Goal: Information Seeking & Learning: Learn about a topic

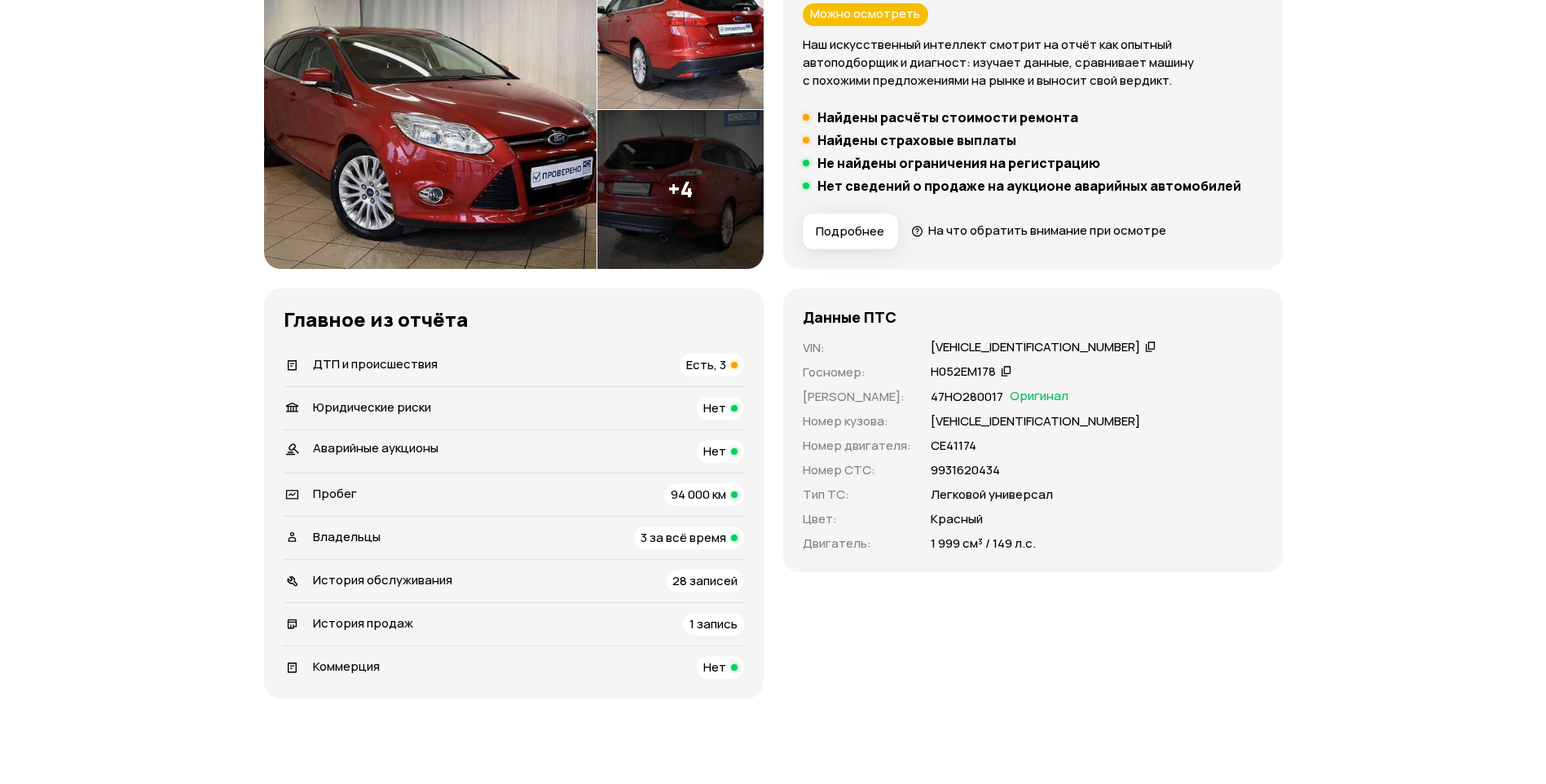
scroll to position [407, 0]
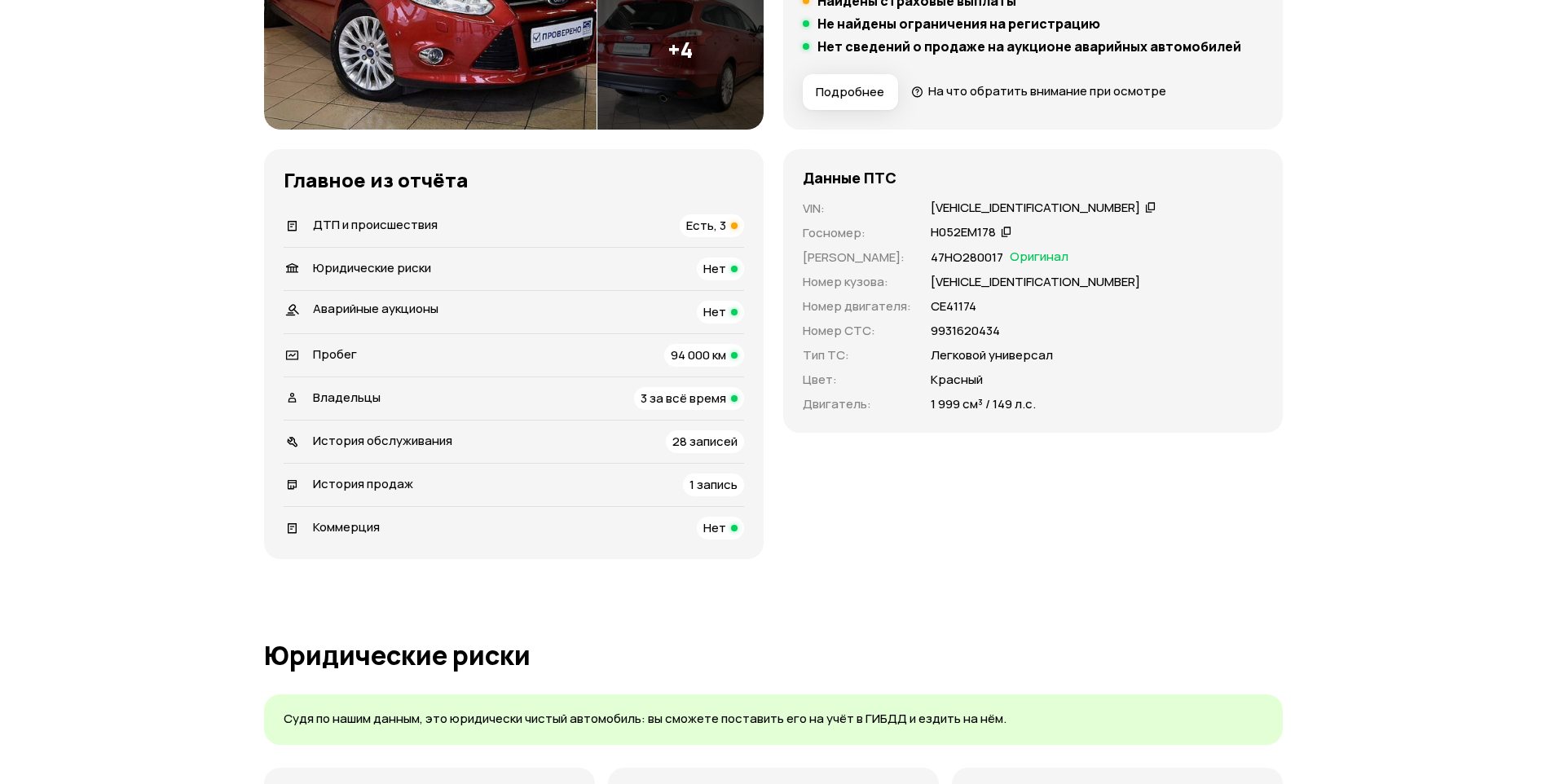
click at [715, 229] on span "Есть, 3" at bounding box center [707, 226] width 40 height 17
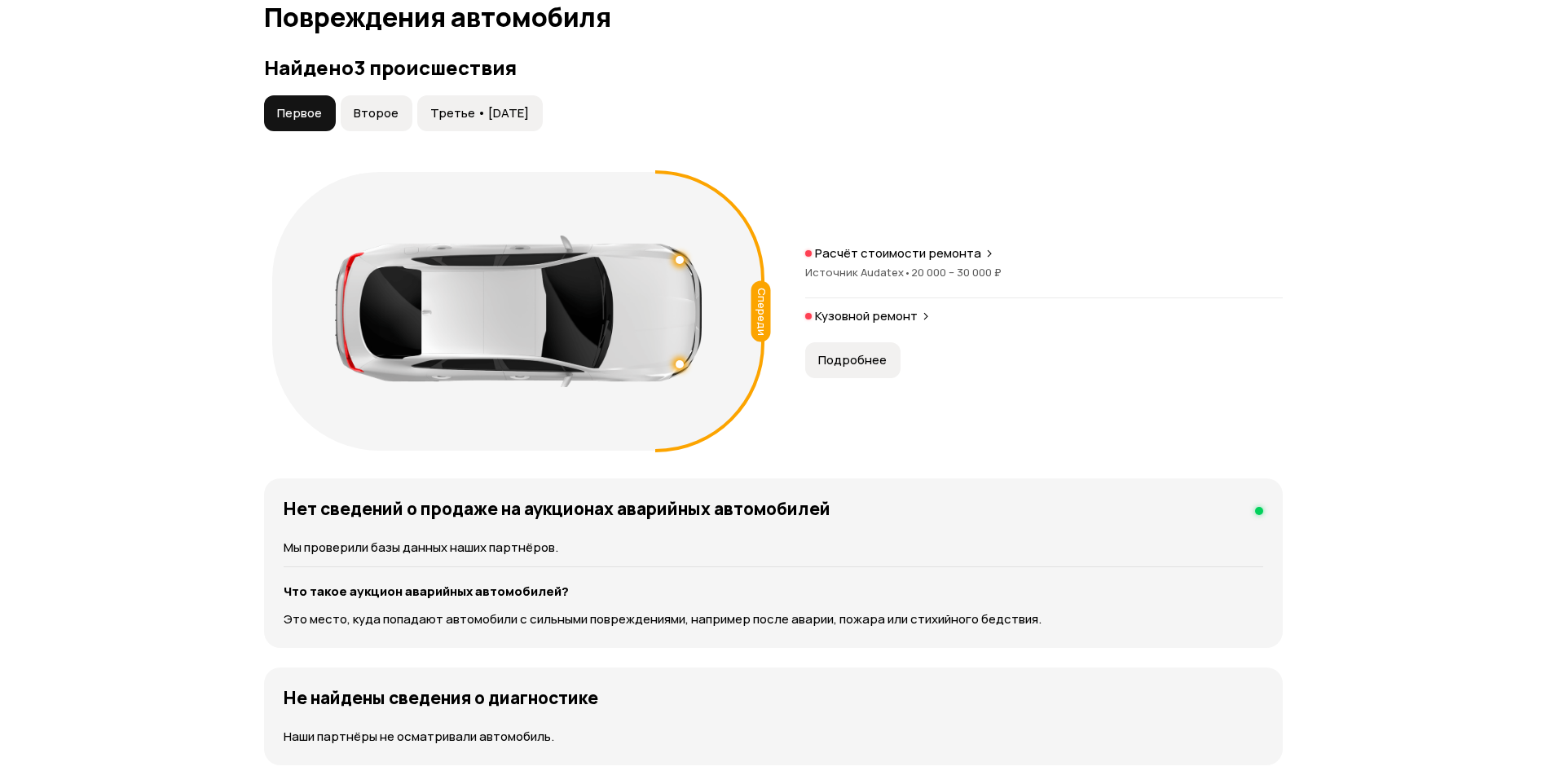
scroll to position [1688, 0]
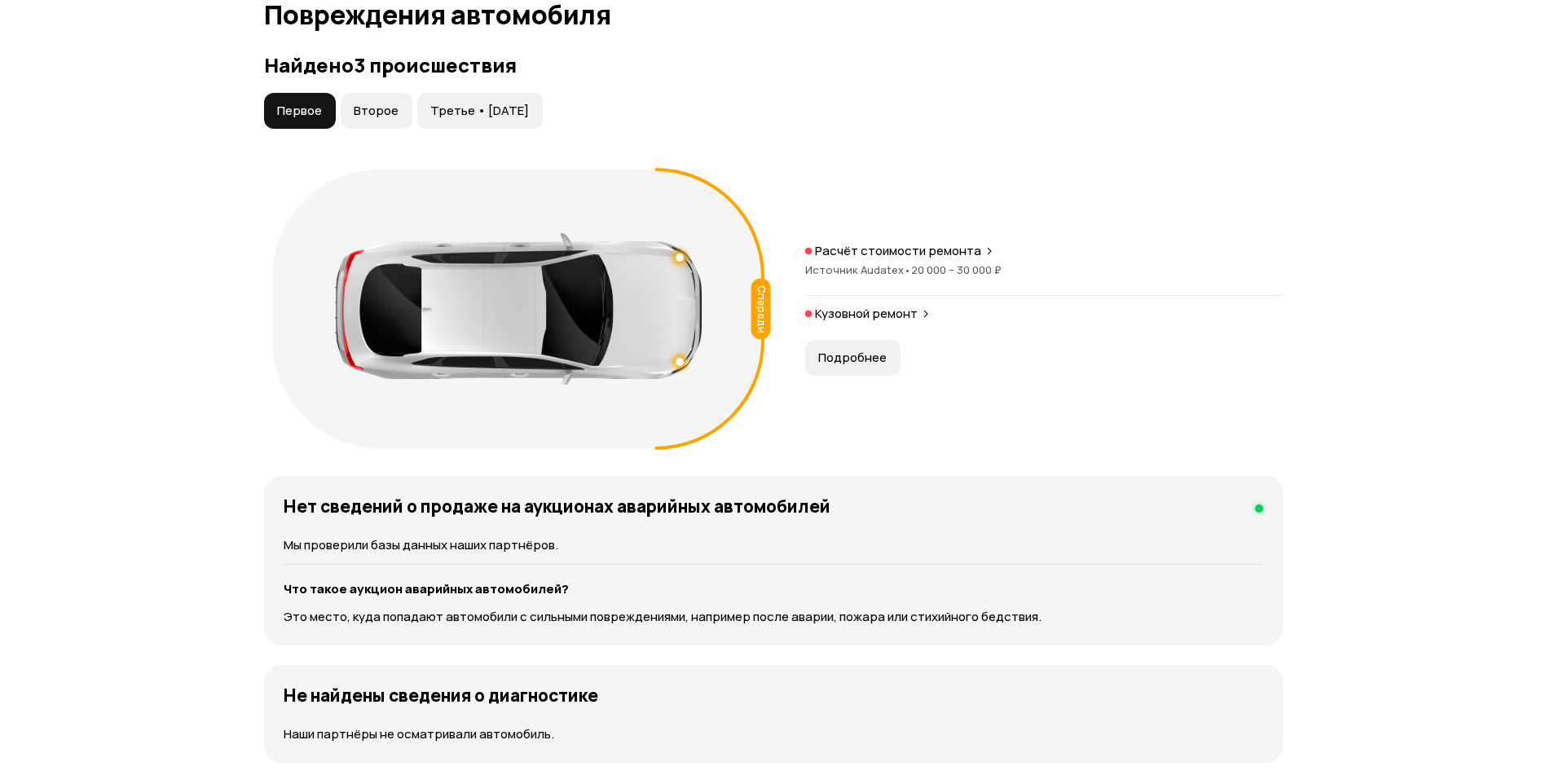
click at [383, 119] on button "Второе" at bounding box center [377, 111] width 72 height 36
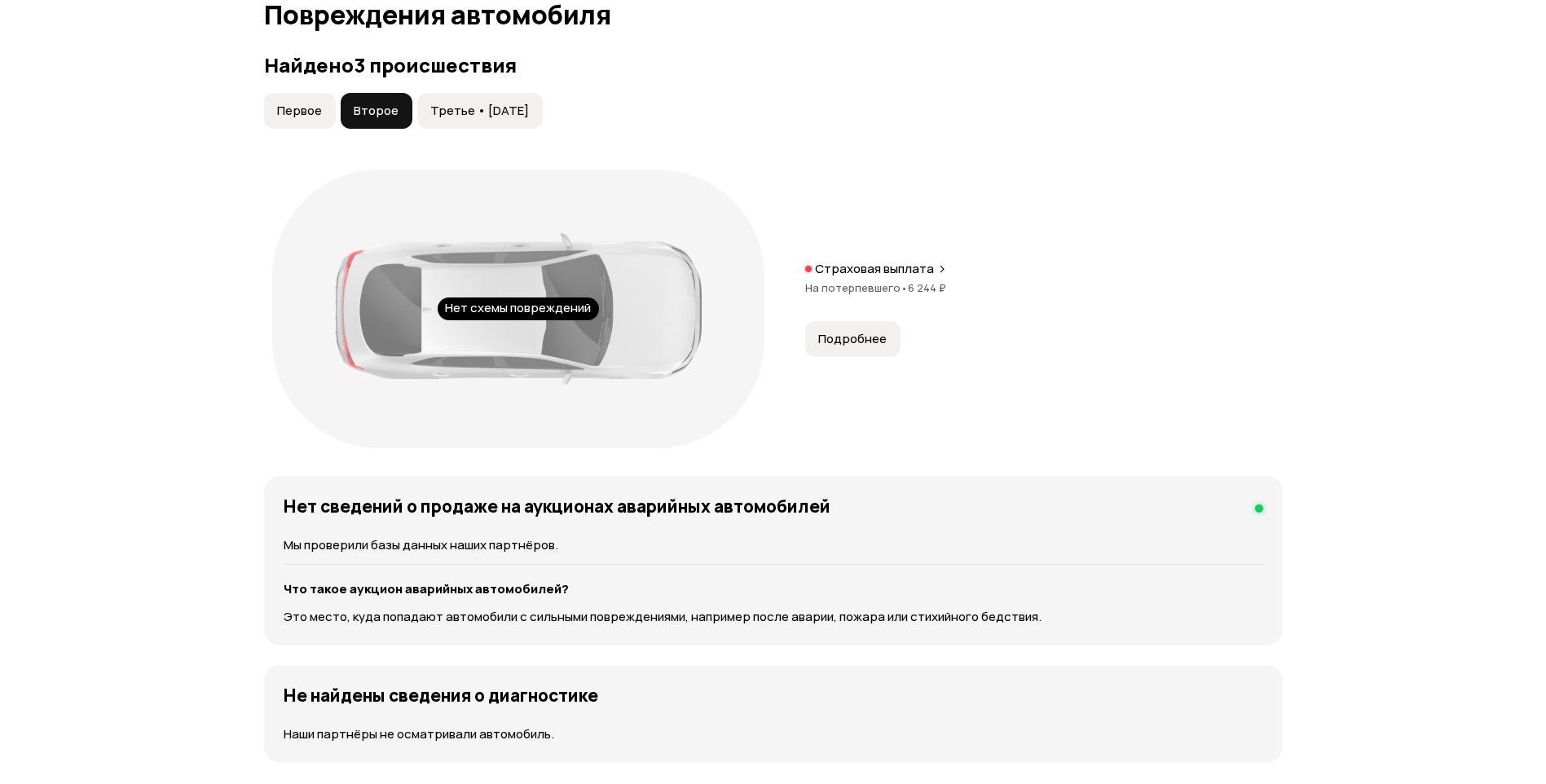
click at [504, 108] on span "Третье • [DATE]" at bounding box center [479, 111] width 99 height 17
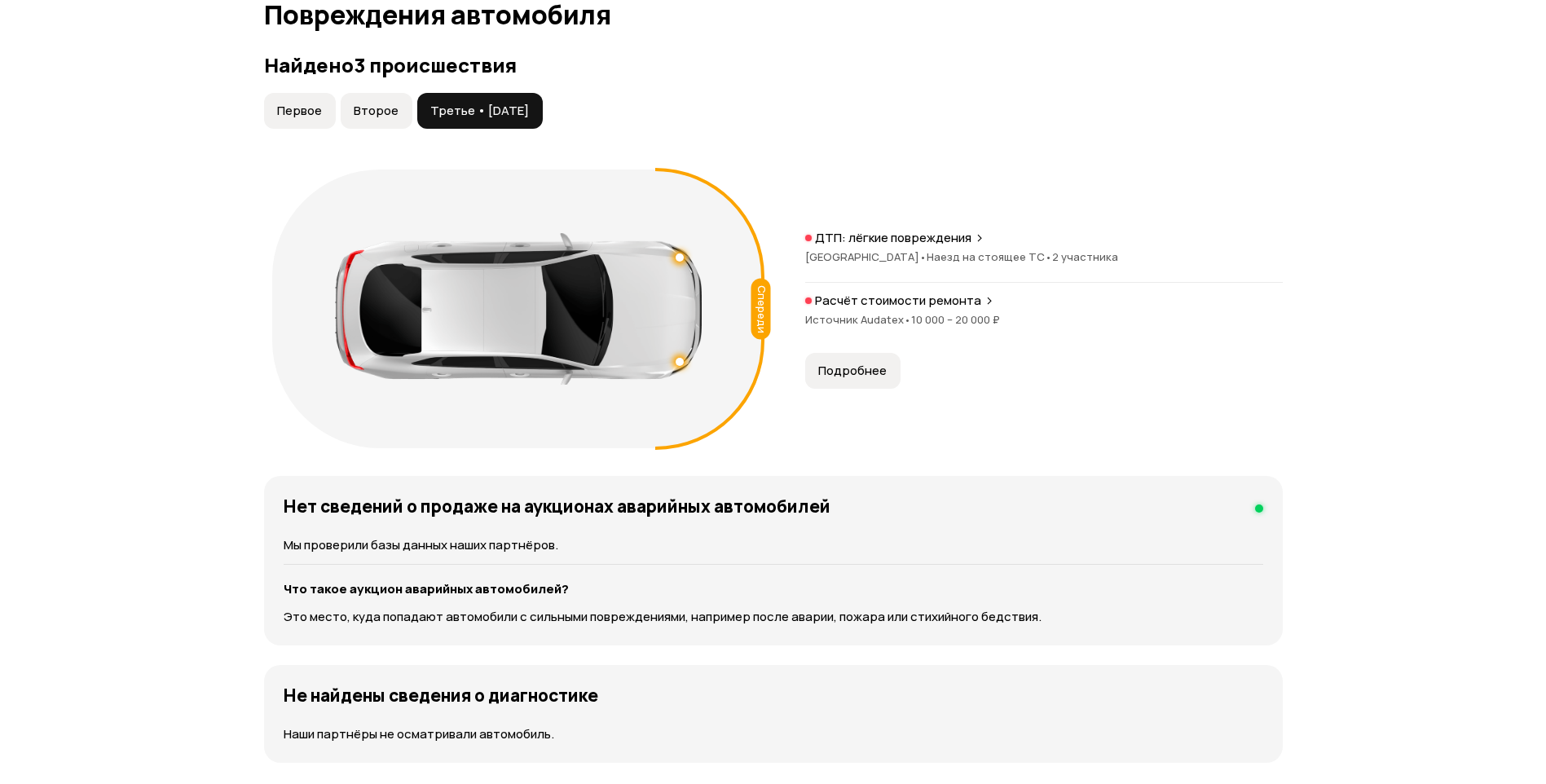
click at [317, 110] on span "Первое" at bounding box center [299, 111] width 44 height 17
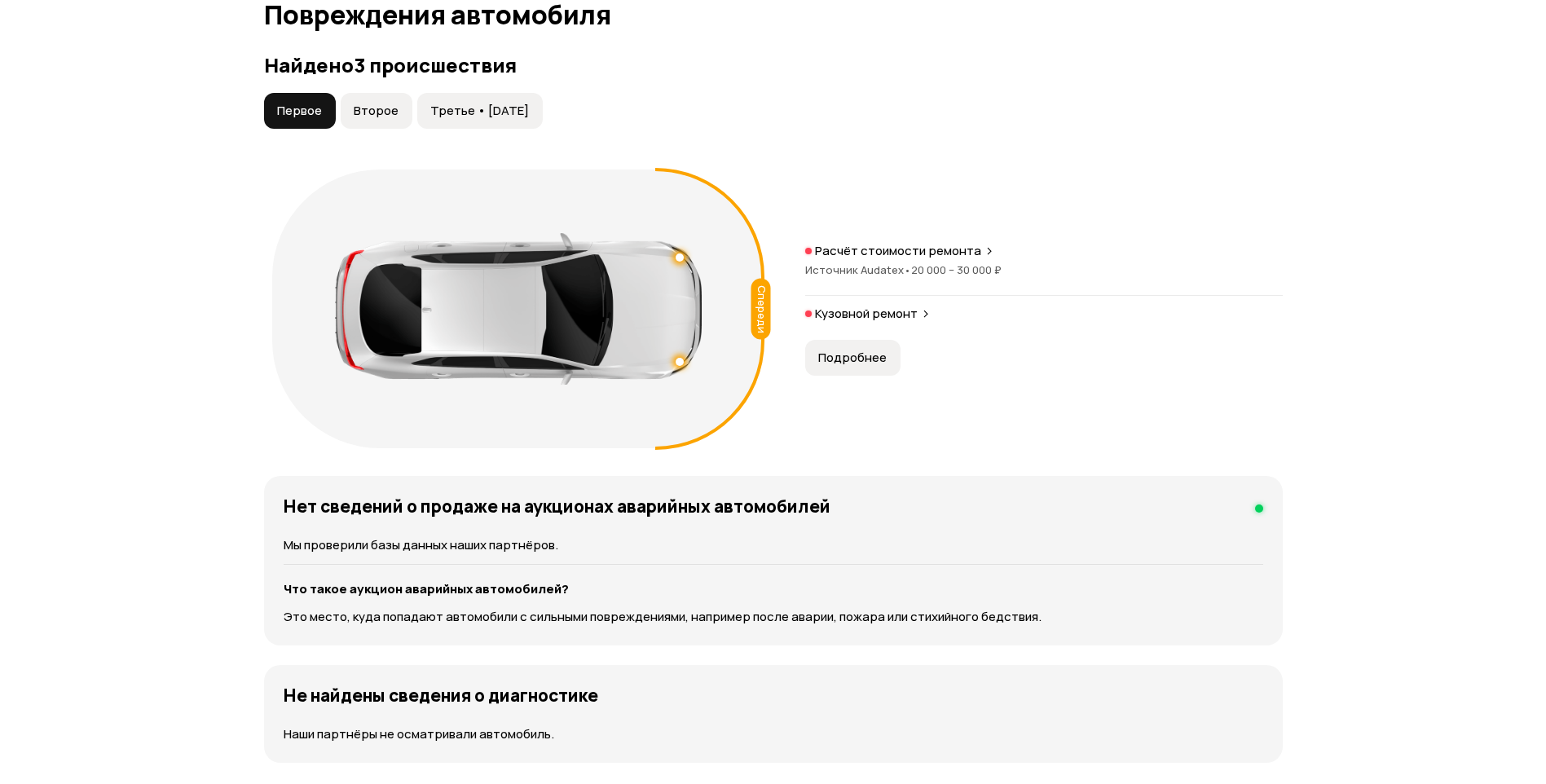
click at [366, 109] on span "Второе" at bounding box center [375, 111] width 44 height 17
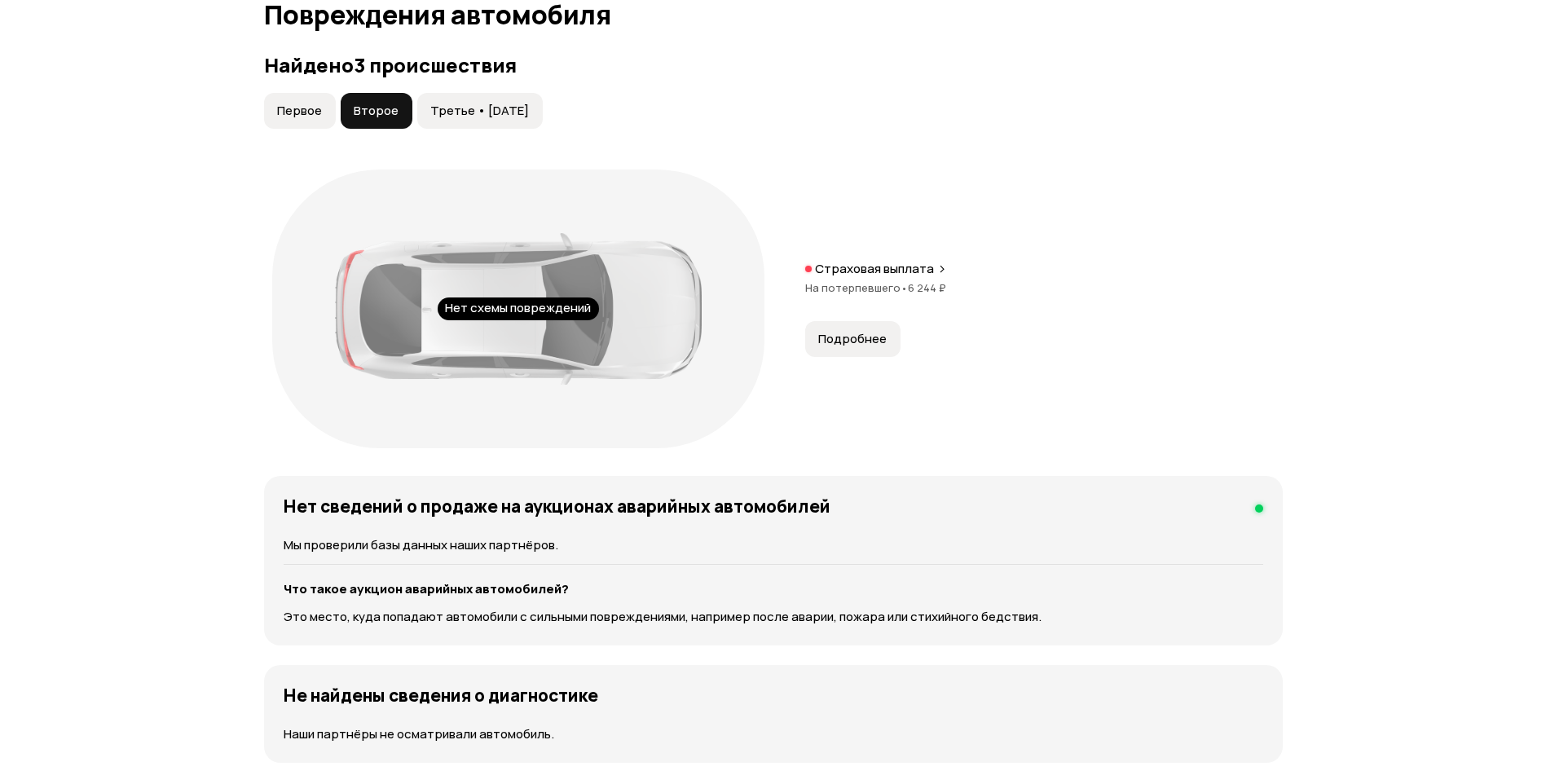
click at [504, 113] on span "Третье • [DATE]" at bounding box center [479, 111] width 99 height 17
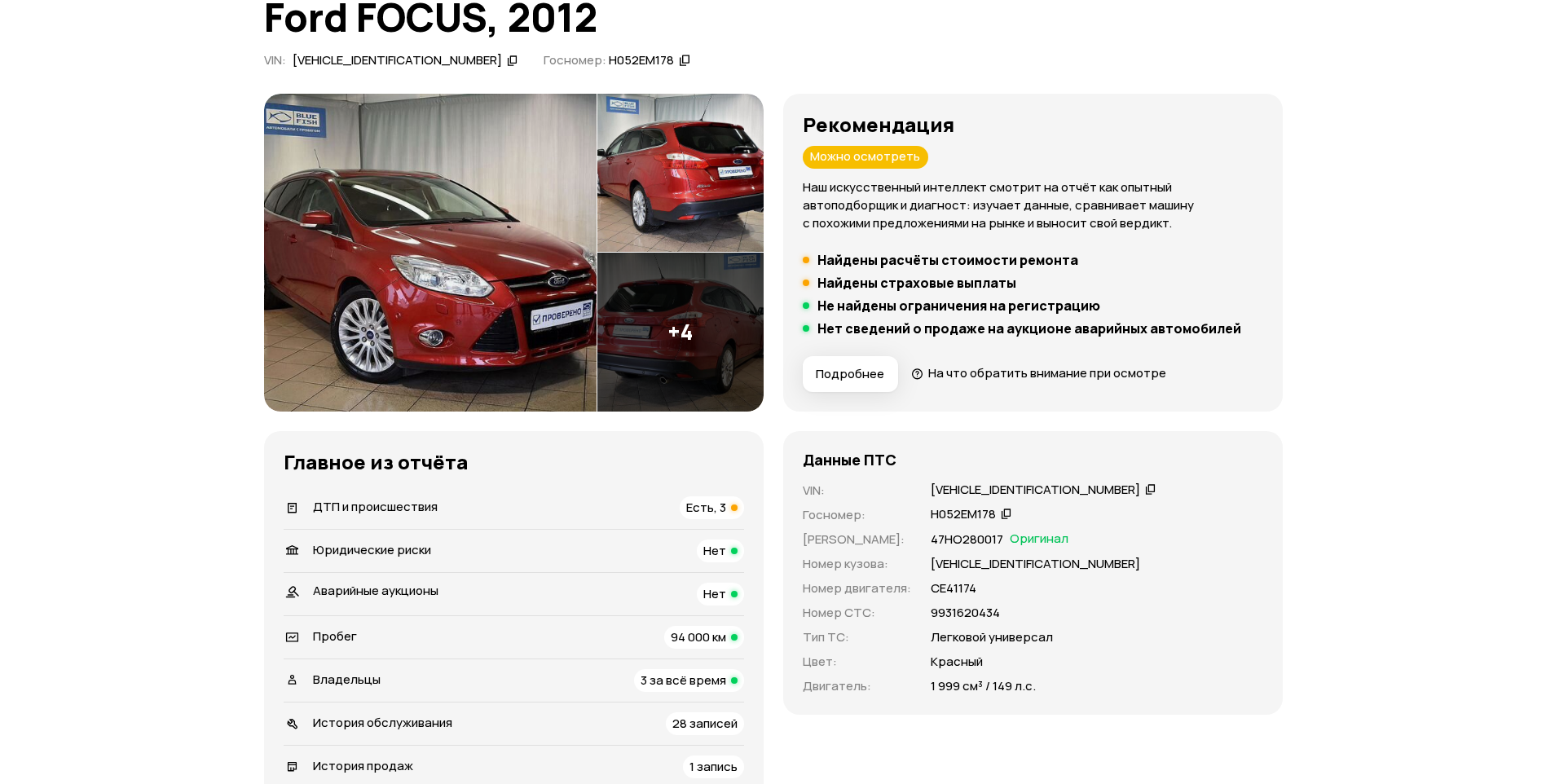
scroll to position [0, 0]
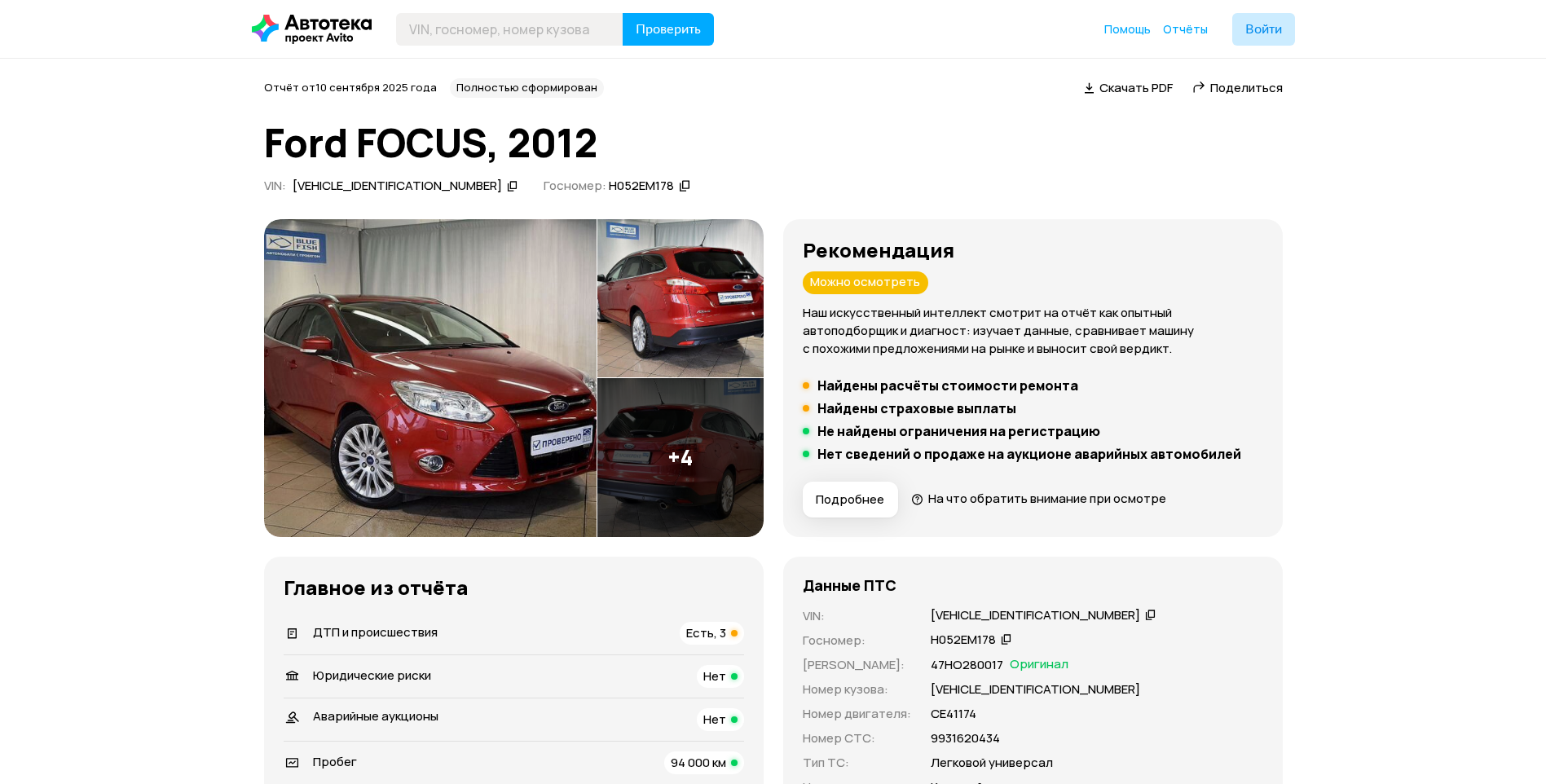
click at [383, 638] on span "ДТП и происшествия" at bounding box center [375, 632] width 125 height 17
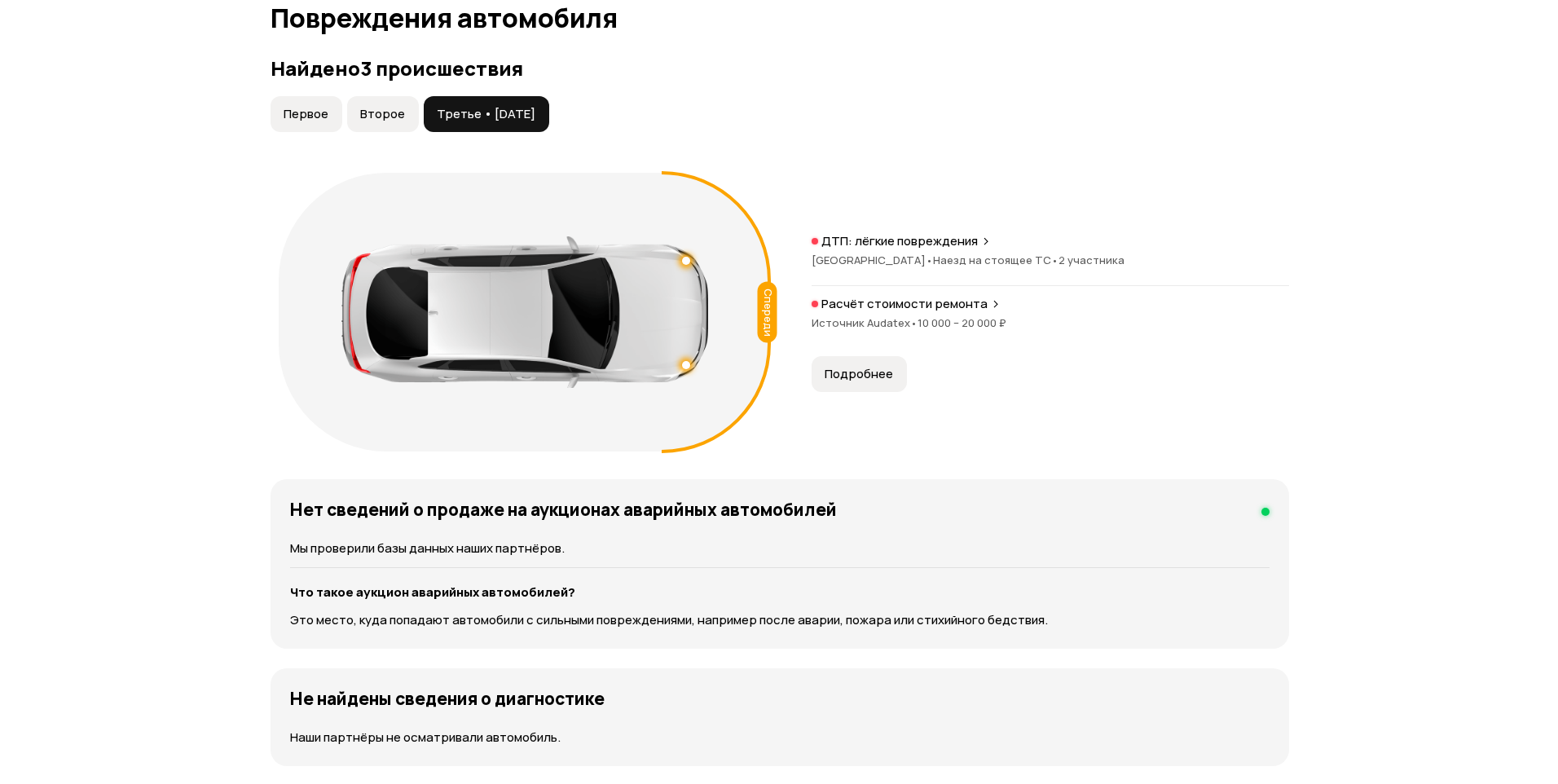
scroll to position [1688, 0]
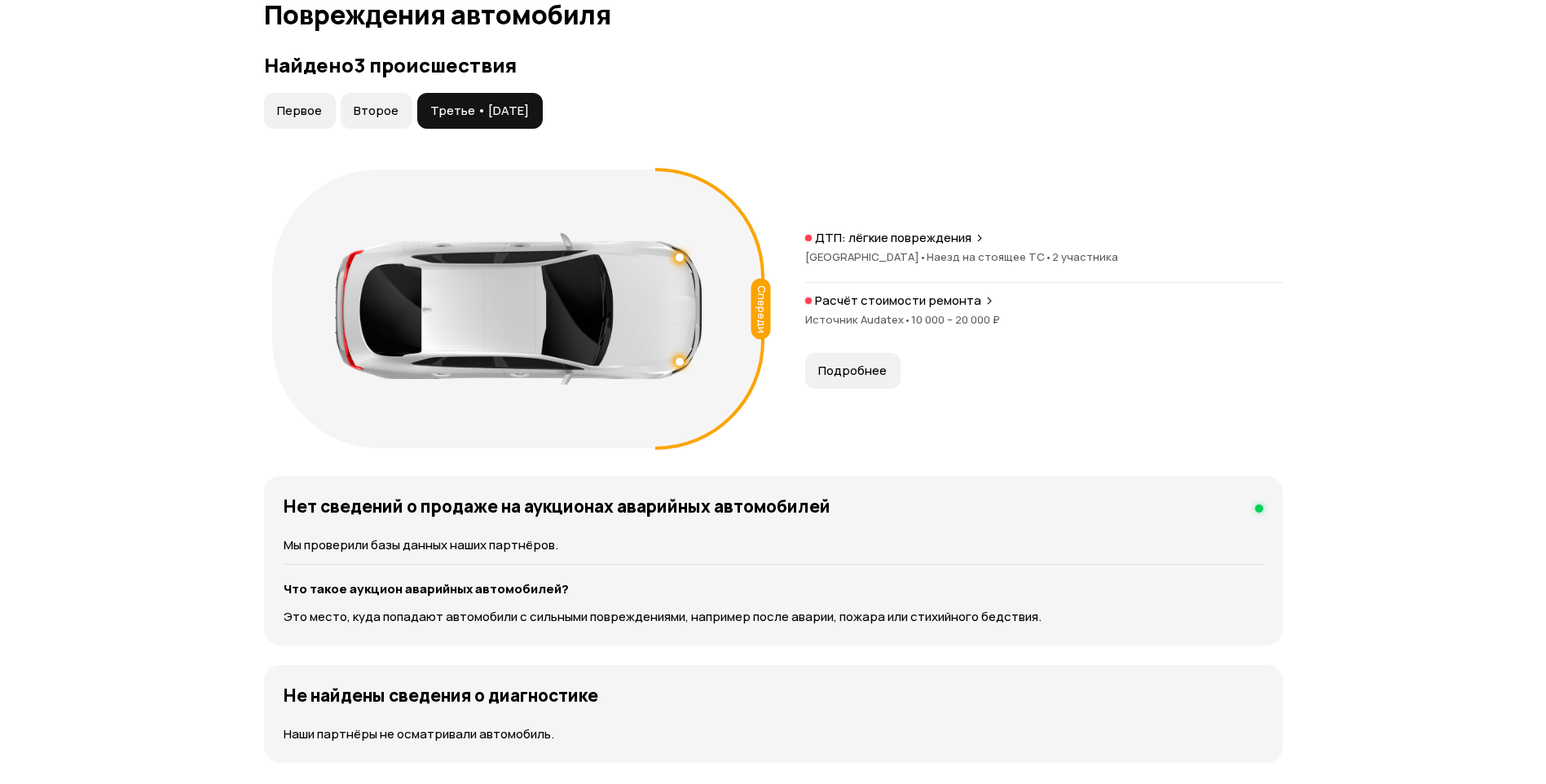
click at [966, 242] on p "ДТП: лёгкие повреждения" at bounding box center [893, 237] width 156 height 17
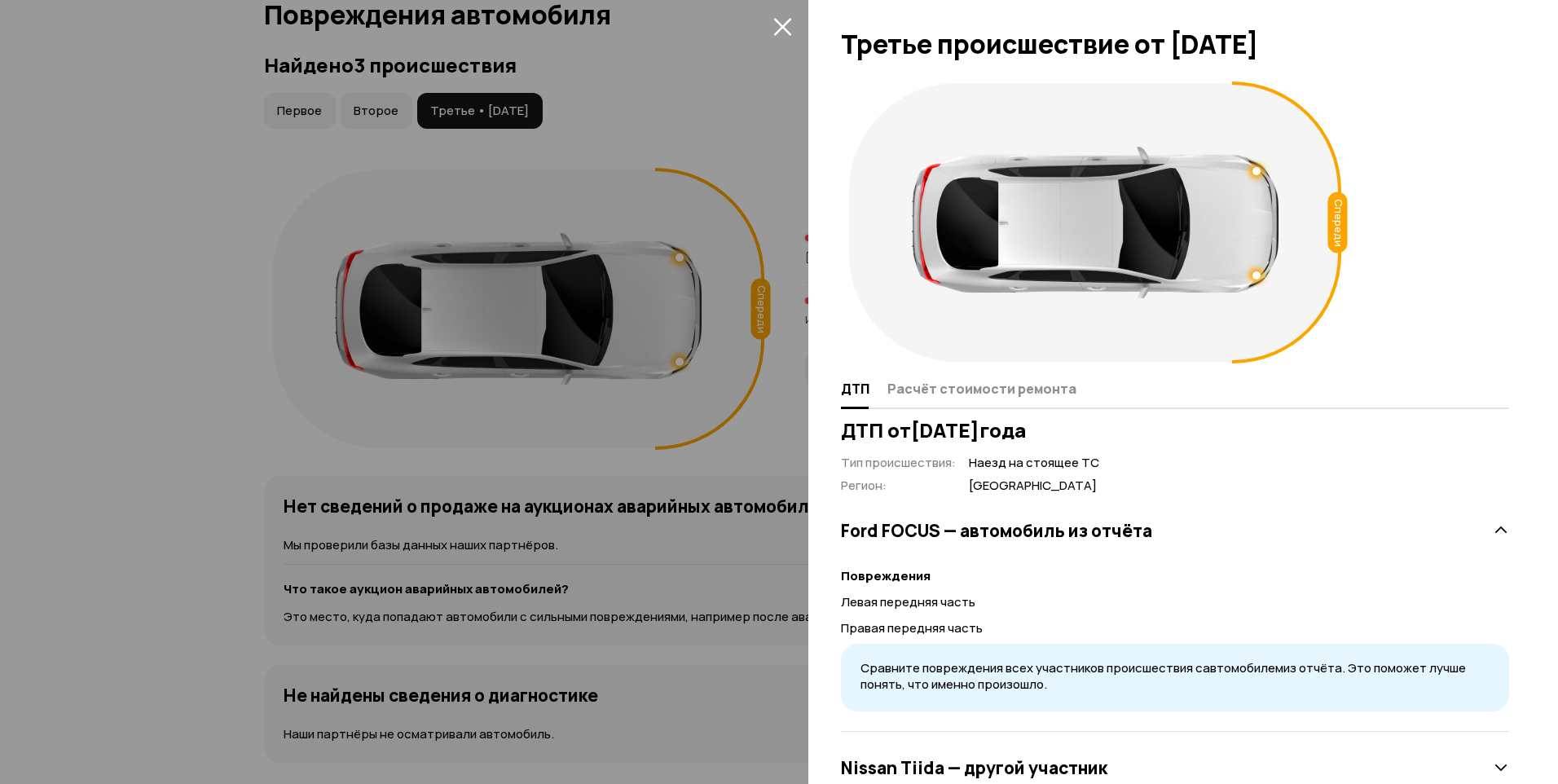
click at [776, 197] on div at bounding box center [779, 392] width 1558 height 784
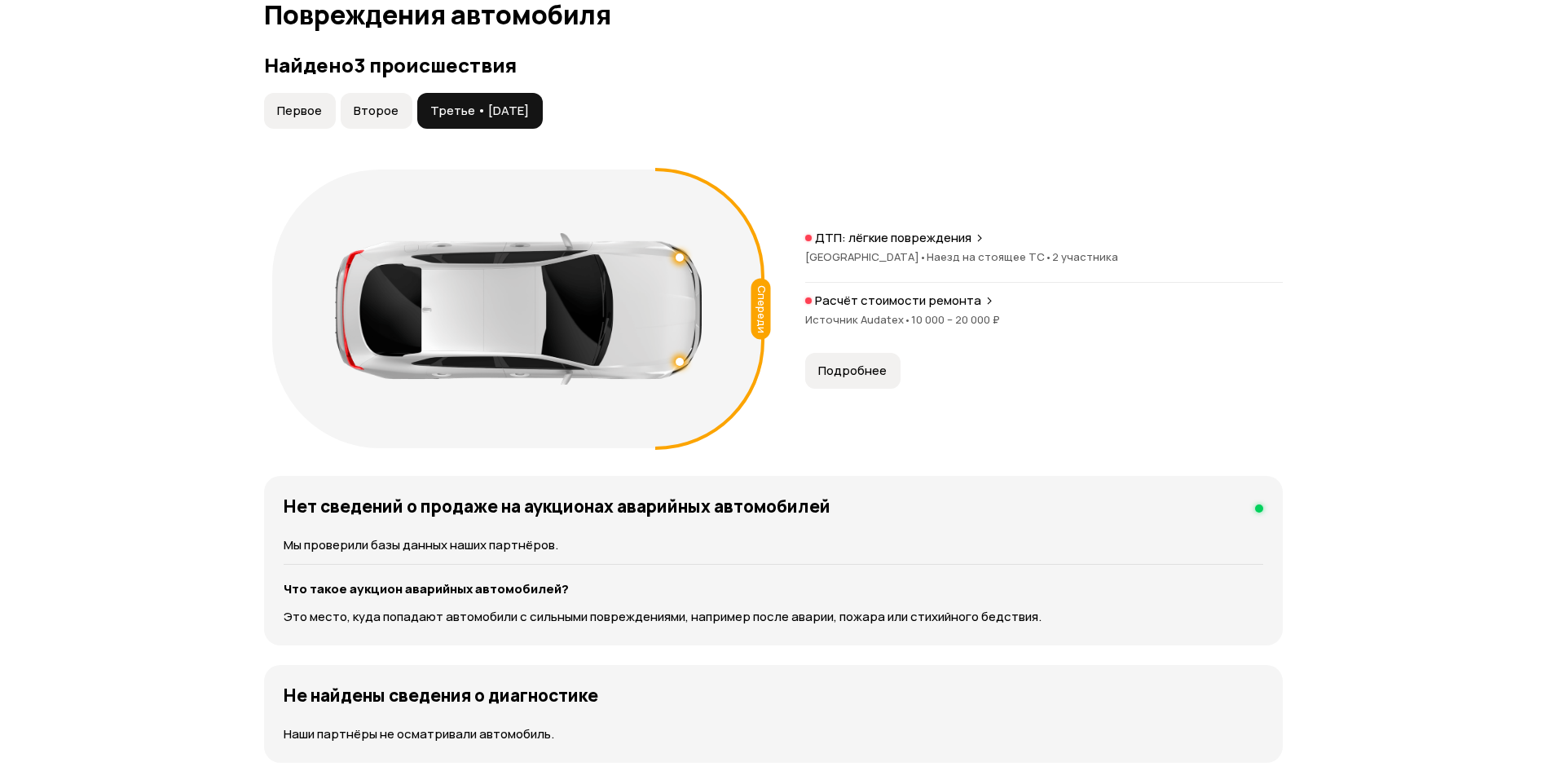
click at [883, 308] on p "Расчёт стоимости ремонта" at bounding box center [898, 300] width 167 height 17
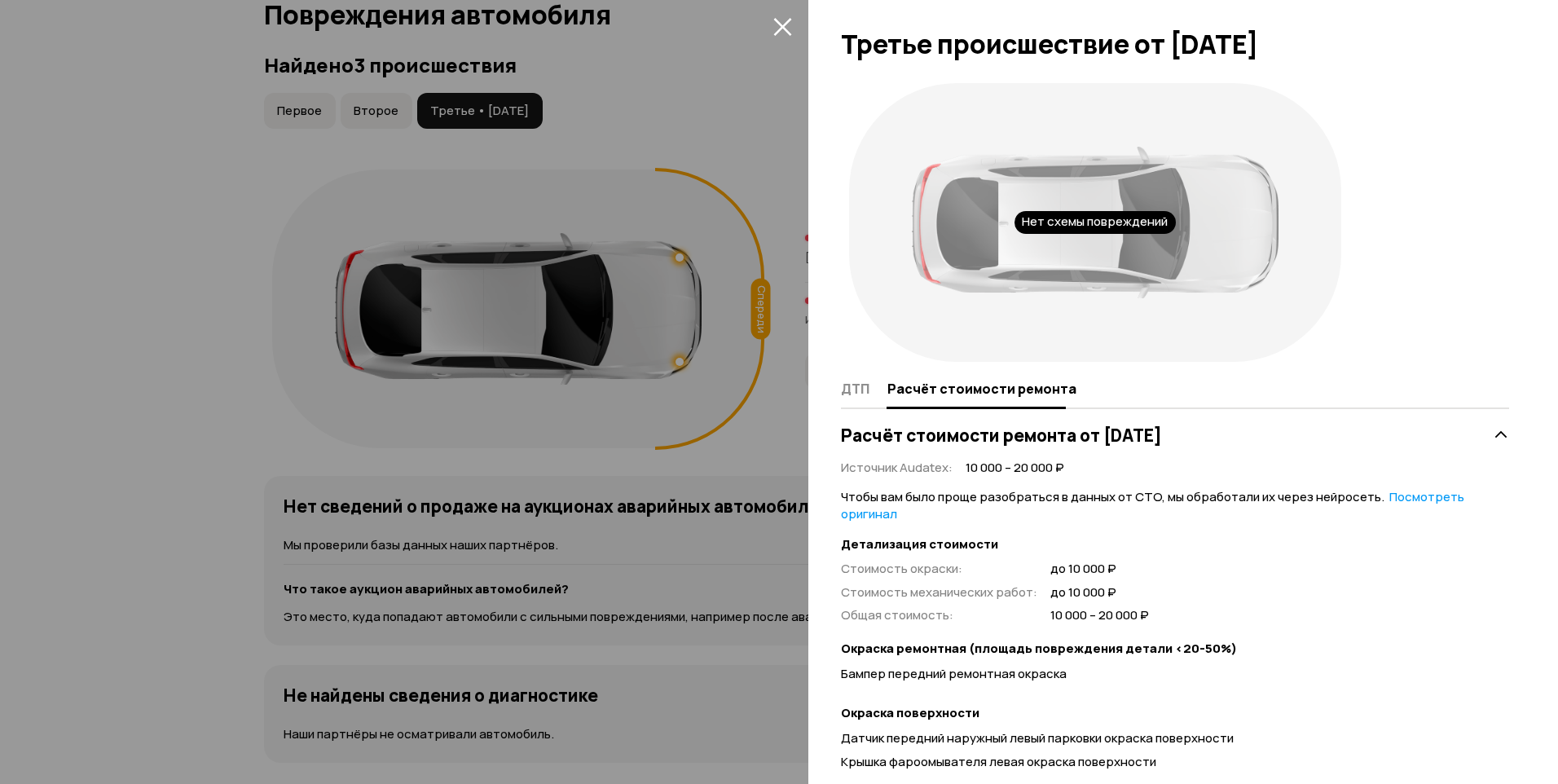
click at [753, 162] on div at bounding box center [779, 392] width 1558 height 784
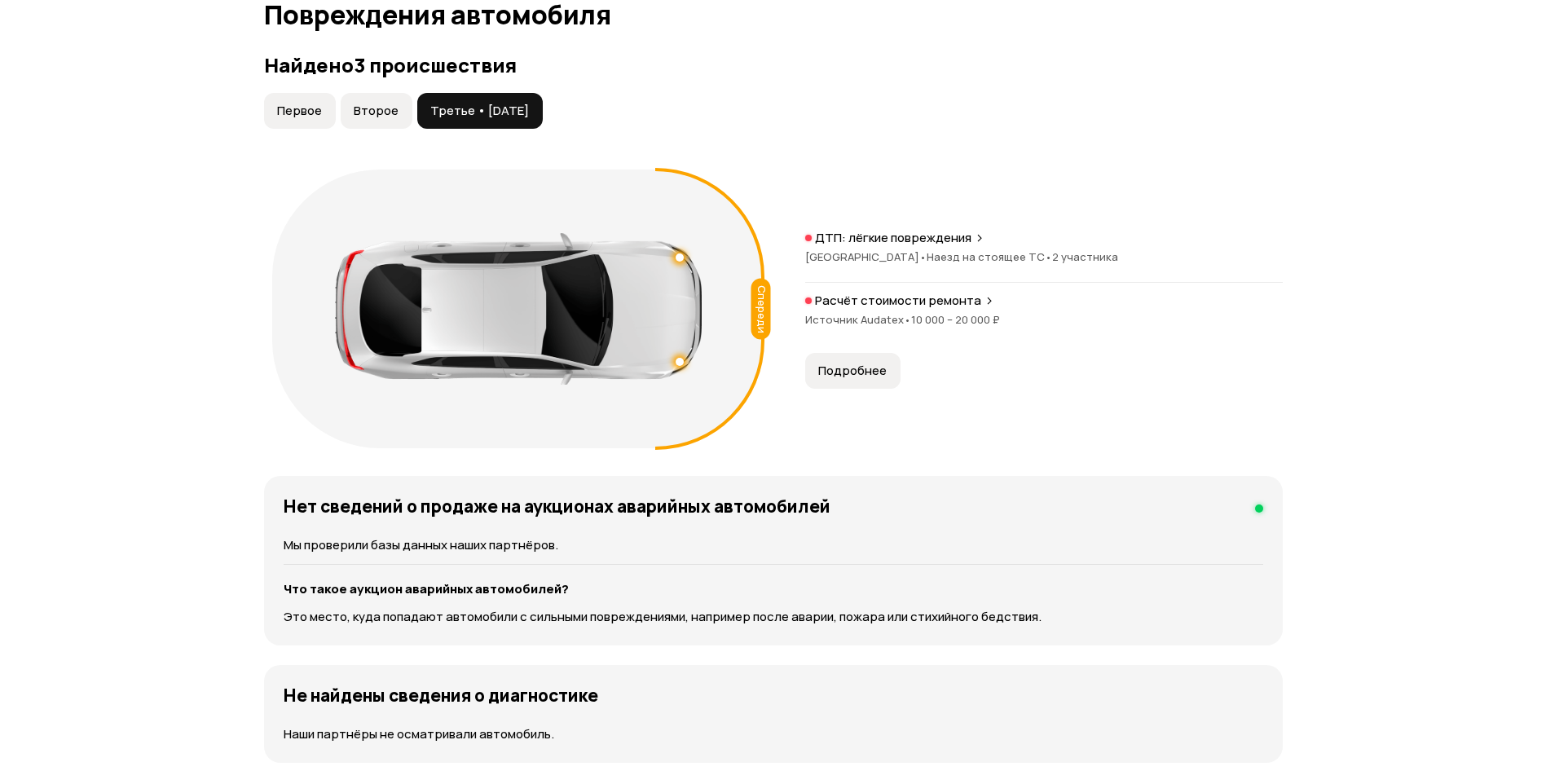
click at [379, 107] on span "Второе" at bounding box center [375, 111] width 44 height 17
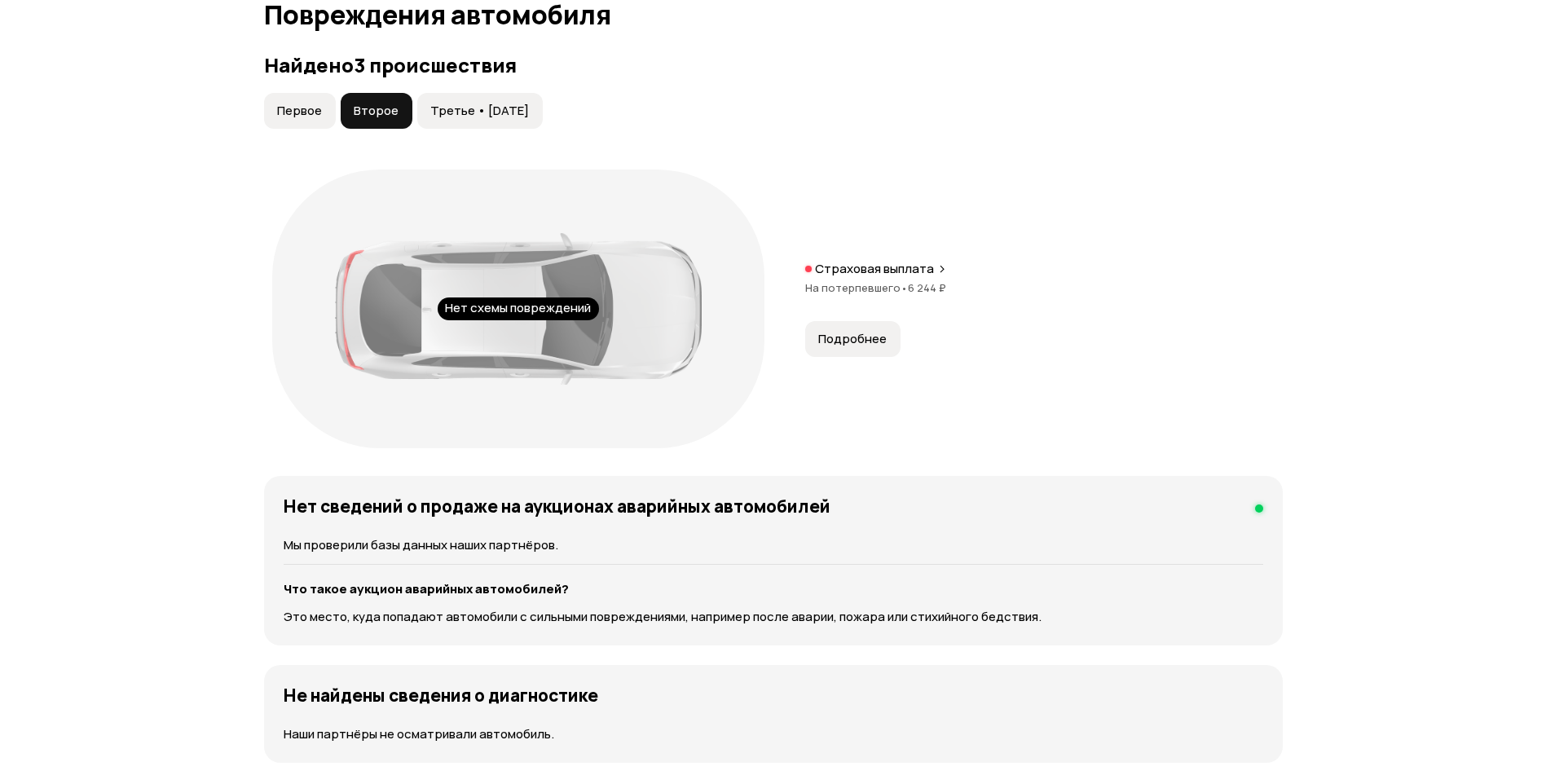
click at [918, 269] on p "Страховая выплата" at bounding box center [874, 269] width 119 height 17
click at [289, 95] on button "Первое" at bounding box center [300, 111] width 72 height 36
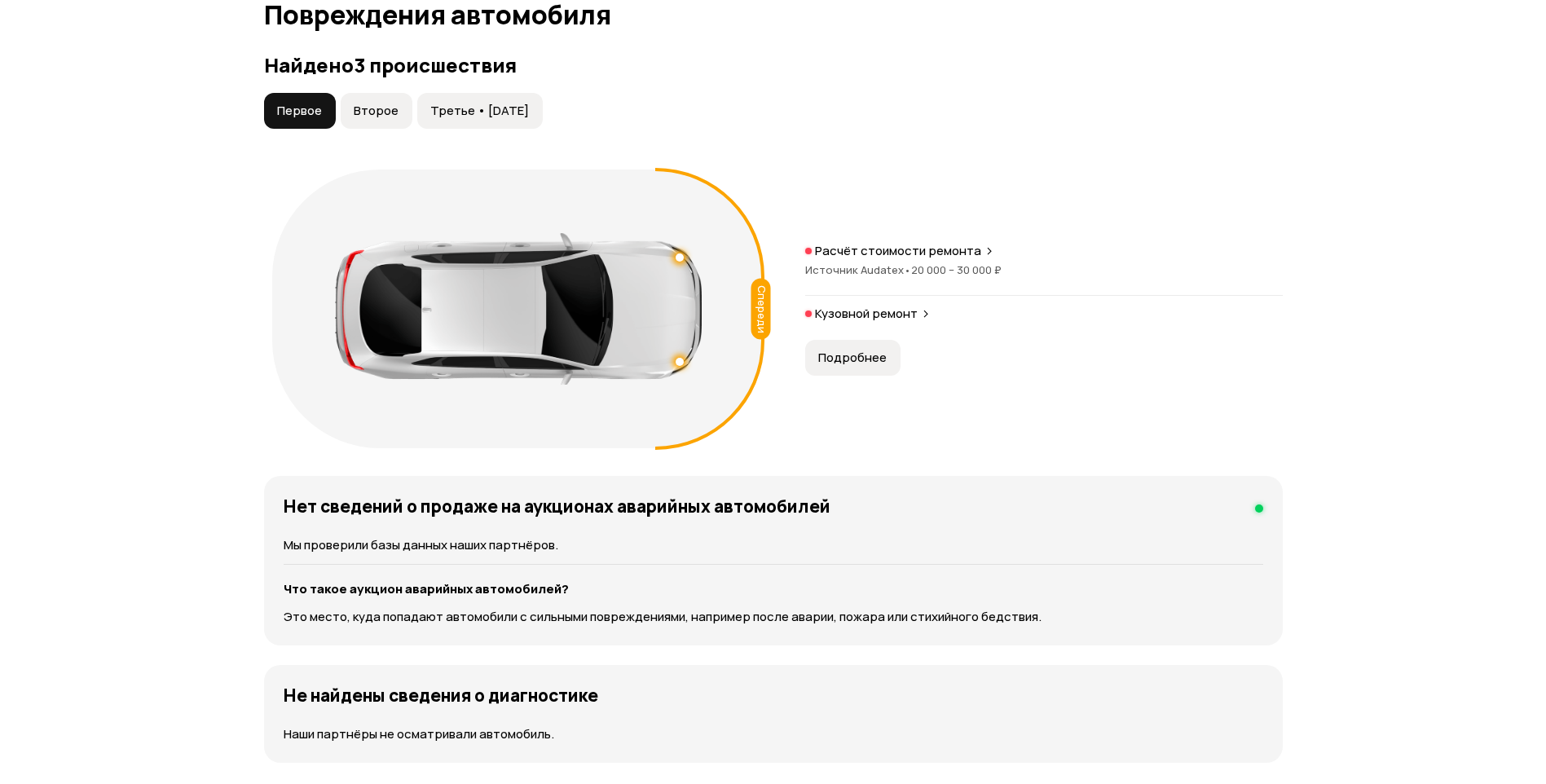
click at [894, 255] on p "Расчёт стоимости ремонта" at bounding box center [898, 250] width 167 height 17
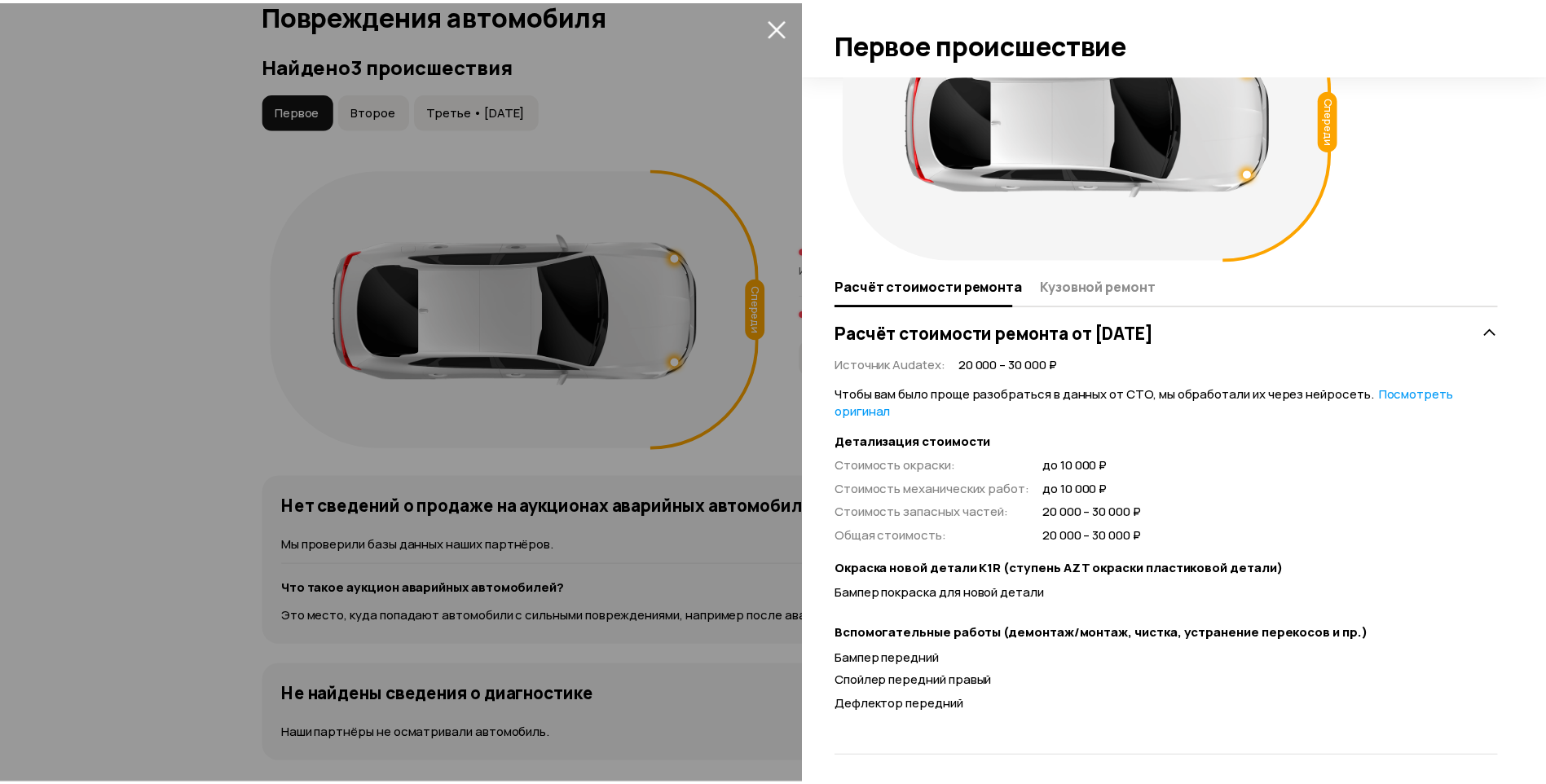
scroll to position [108, 0]
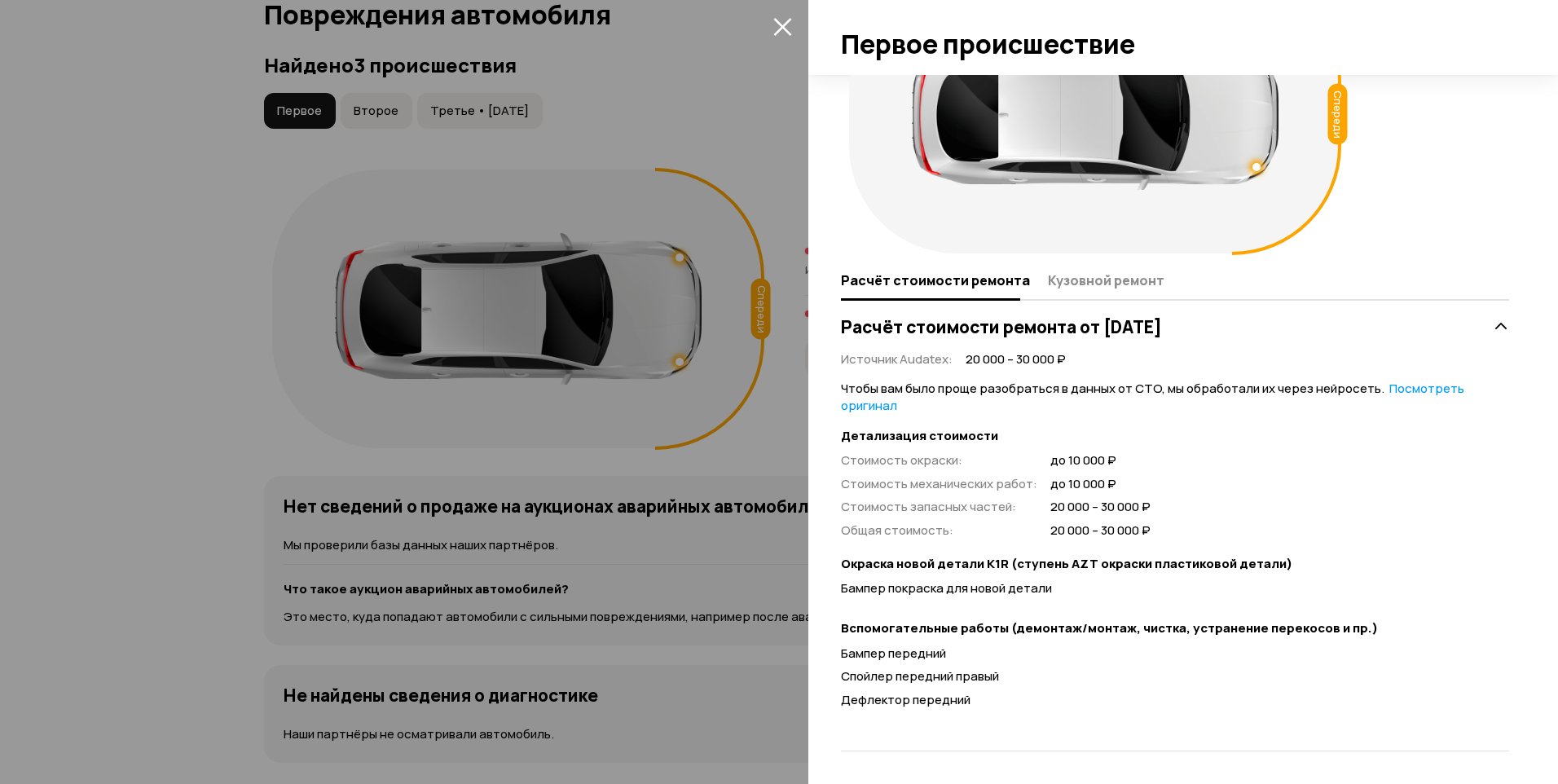
click at [735, 187] on div at bounding box center [779, 392] width 1558 height 784
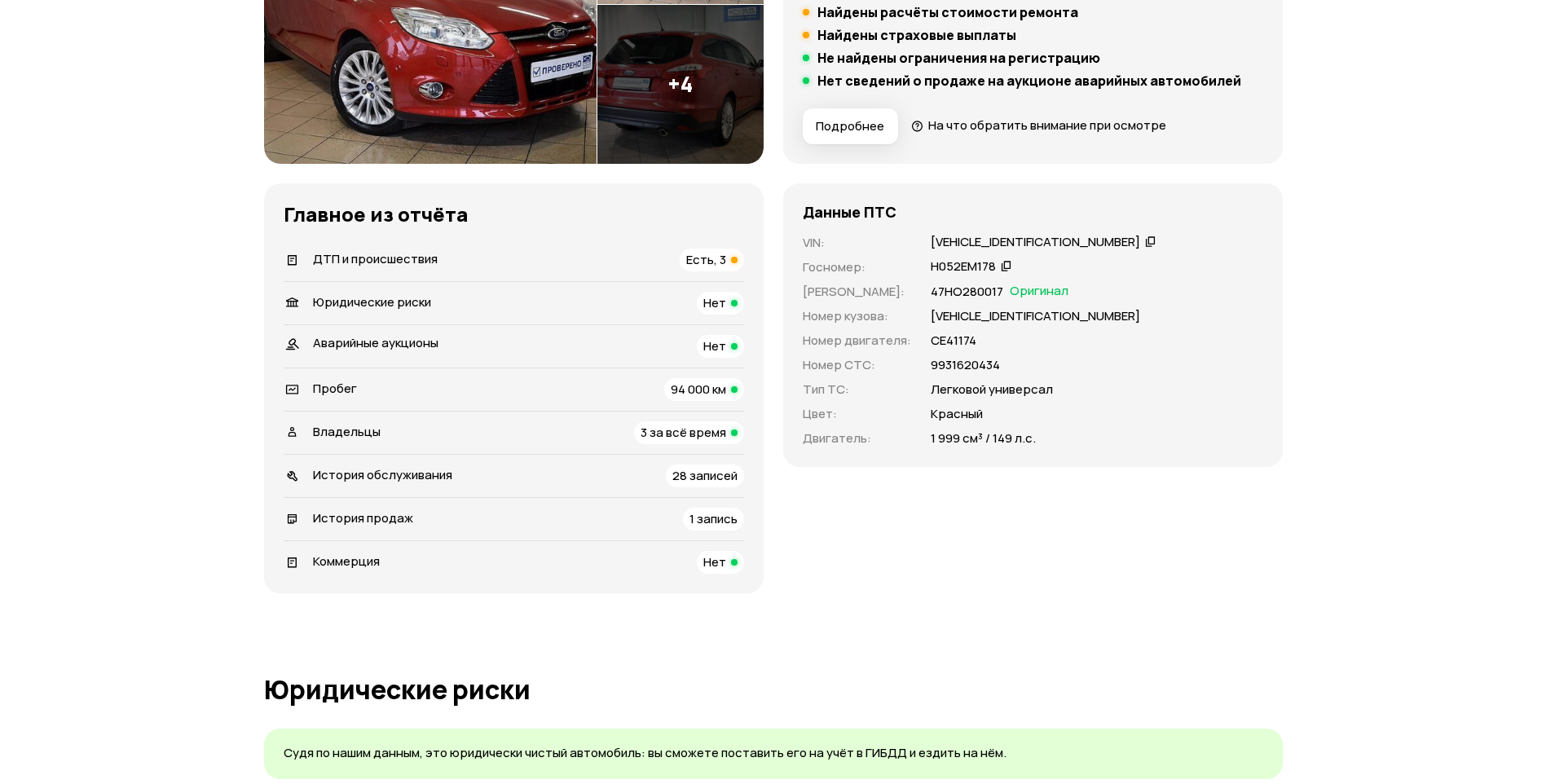
scroll to position [0, 0]
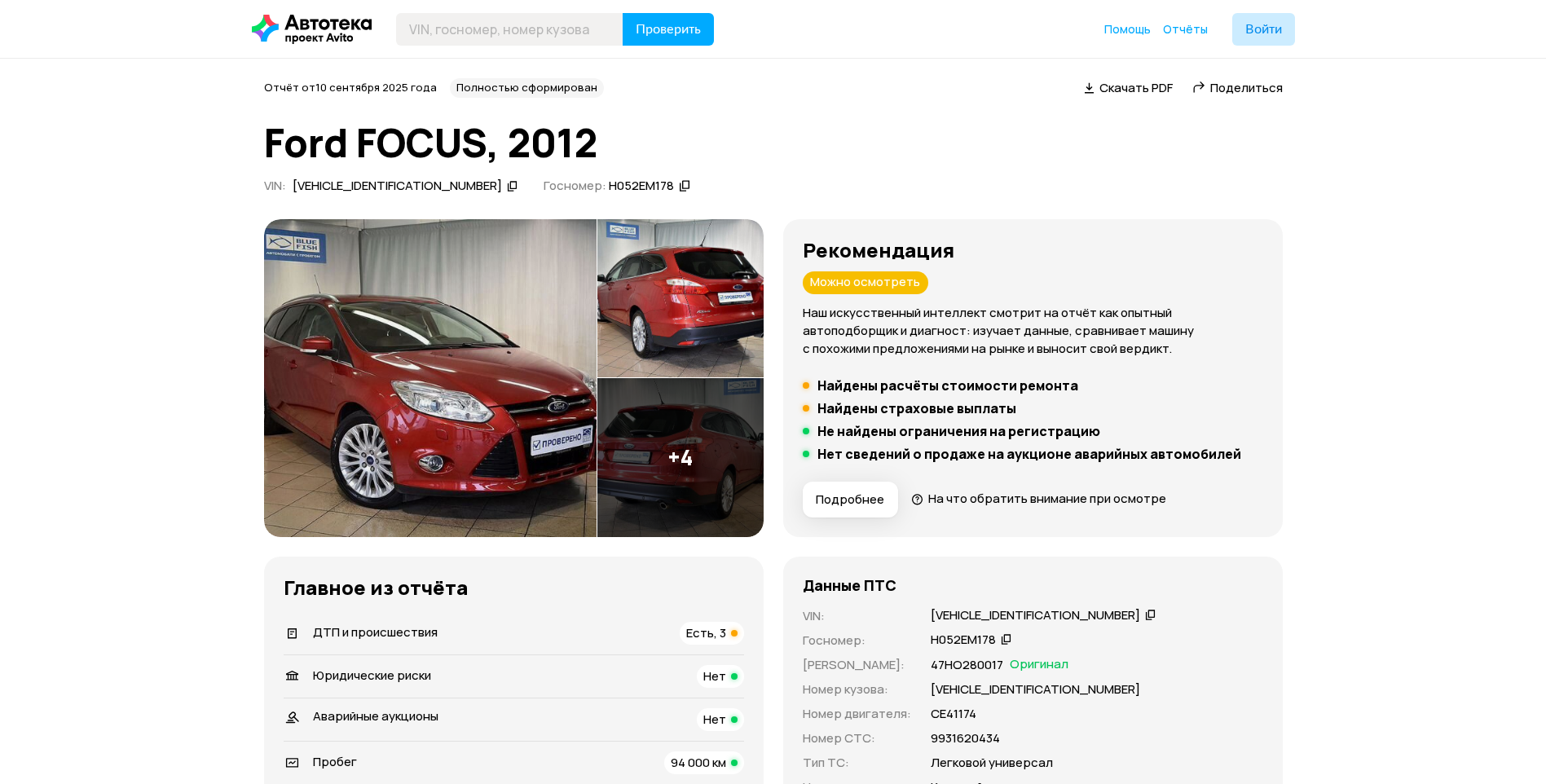
click at [372, 636] on span "ДТП и происшествия" at bounding box center [375, 632] width 125 height 17
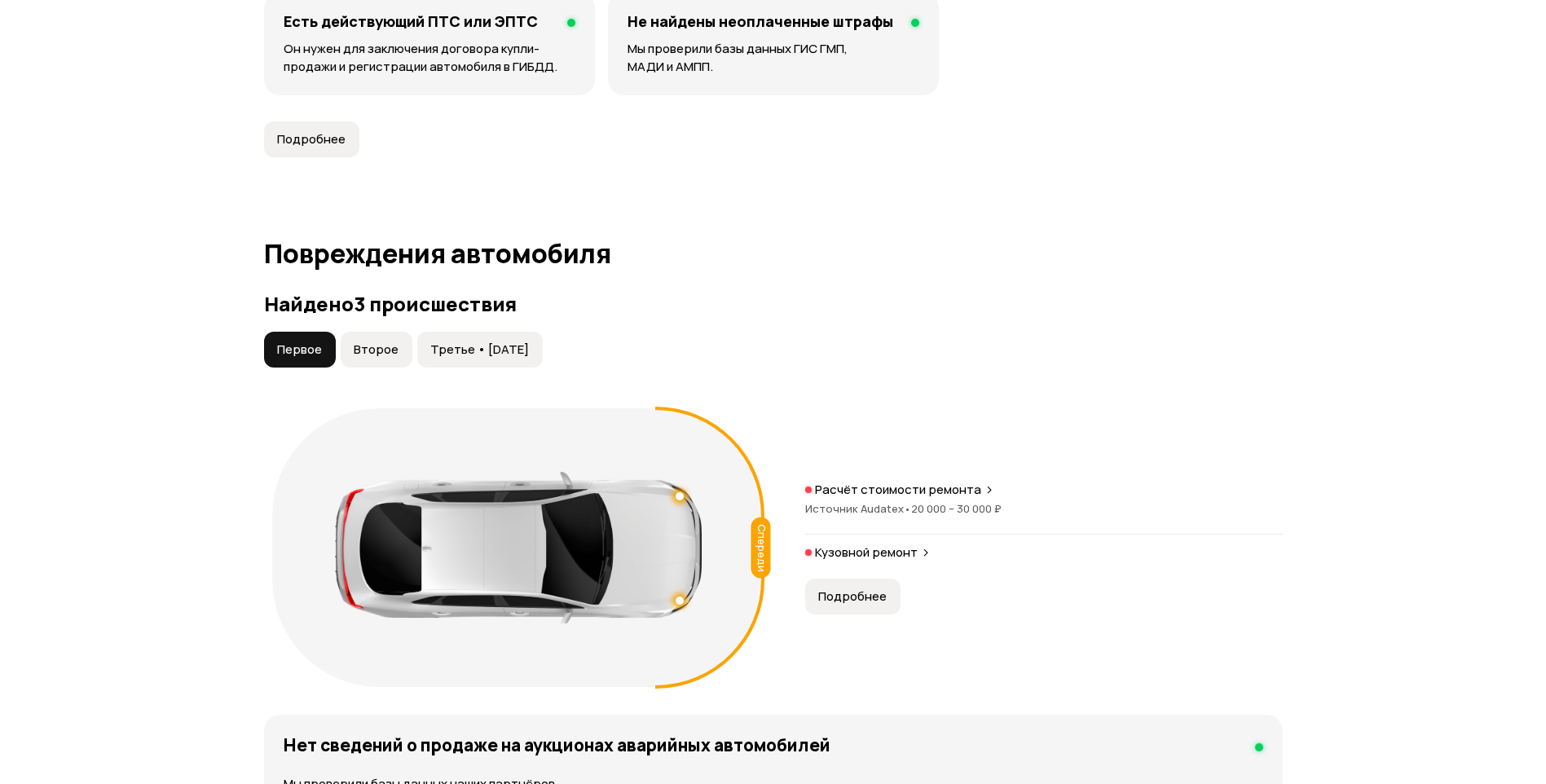
scroll to position [1688, 0]
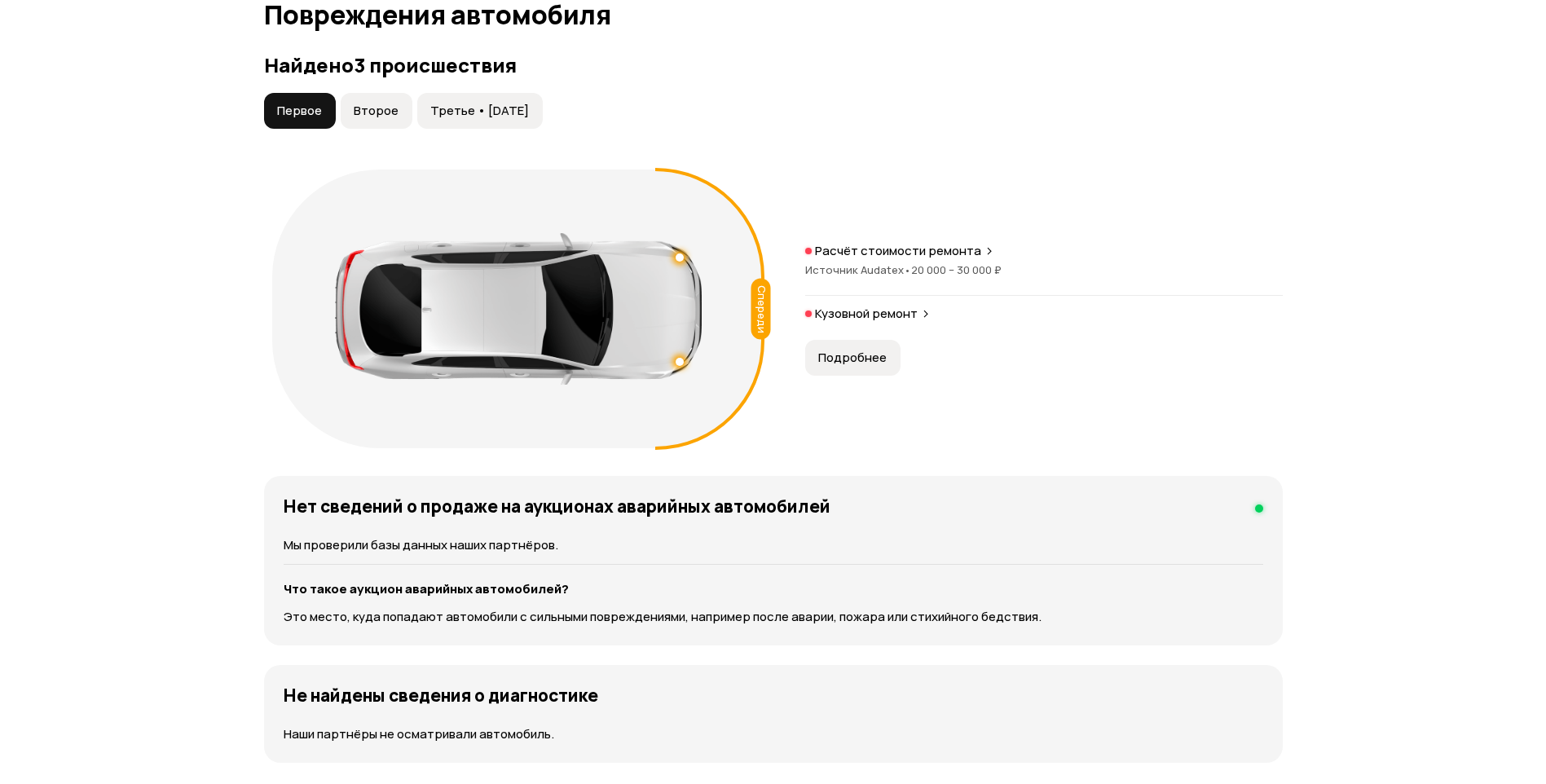
click at [517, 106] on span "Третье • [DATE]" at bounding box center [479, 111] width 99 height 17
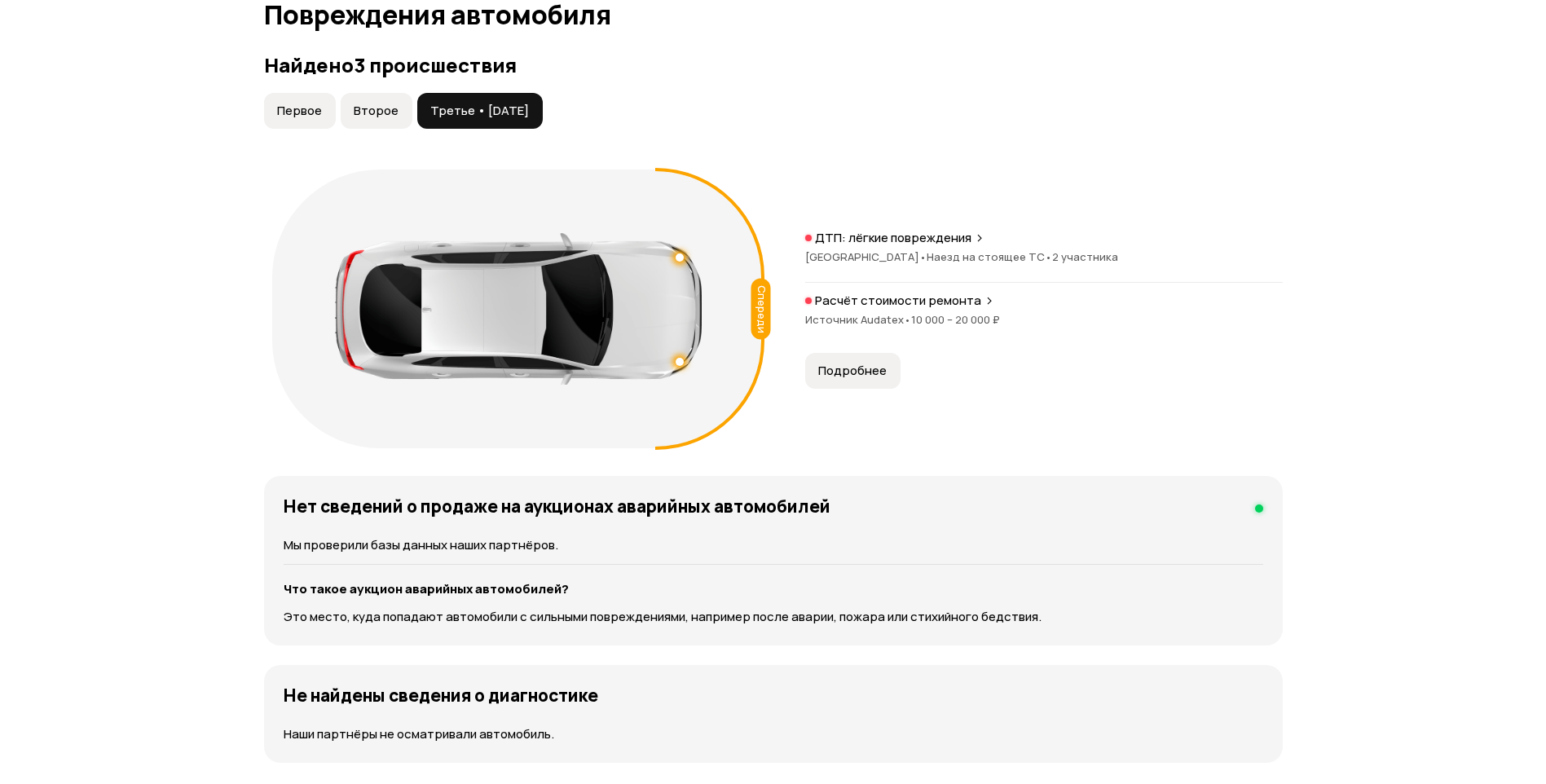
click at [387, 120] on button "Второе" at bounding box center [377, 111] width 72 height 36
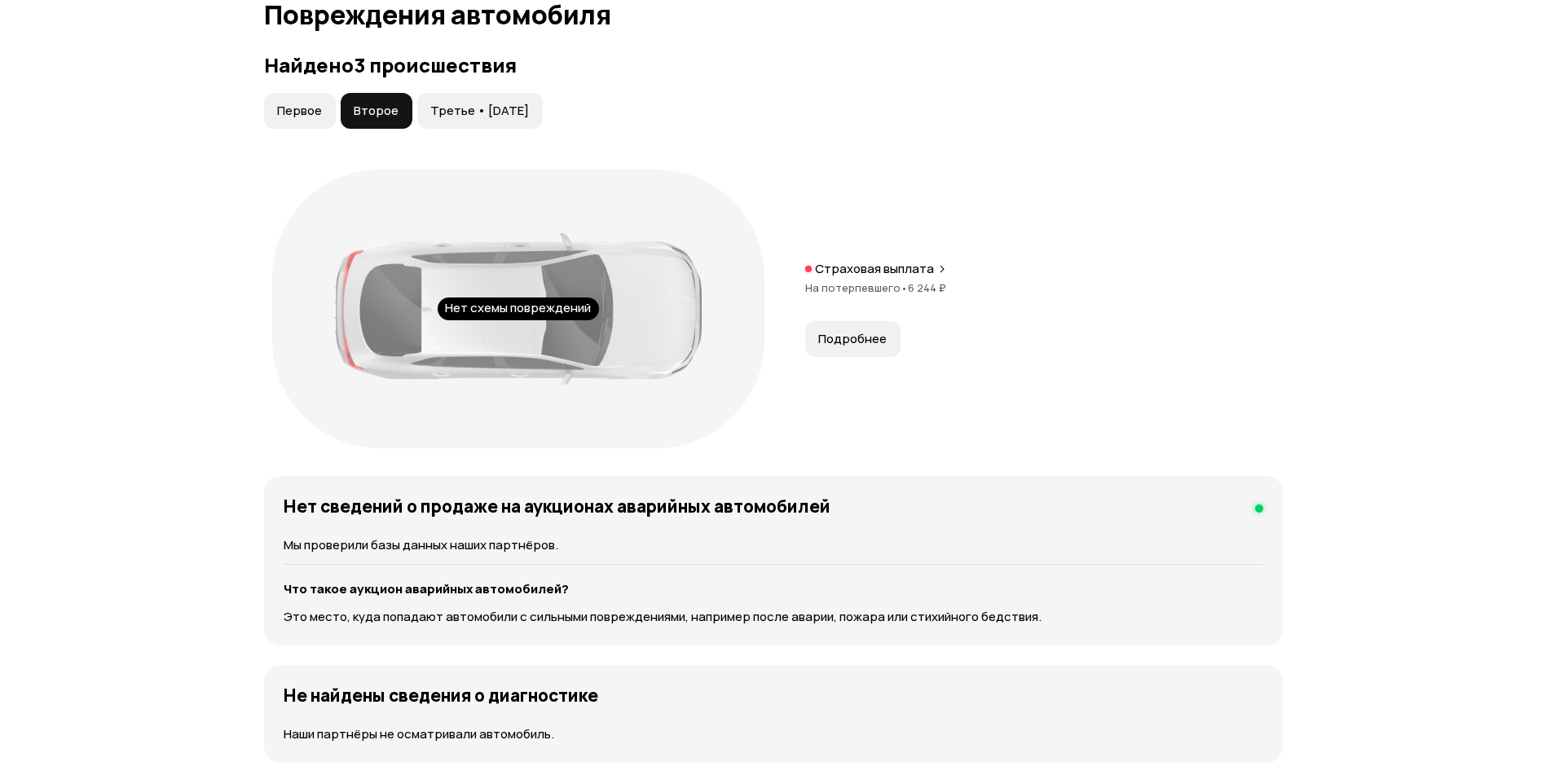
click at [268, 113] on button "Первое" at bounding box center [300, 111] width 72 height 36
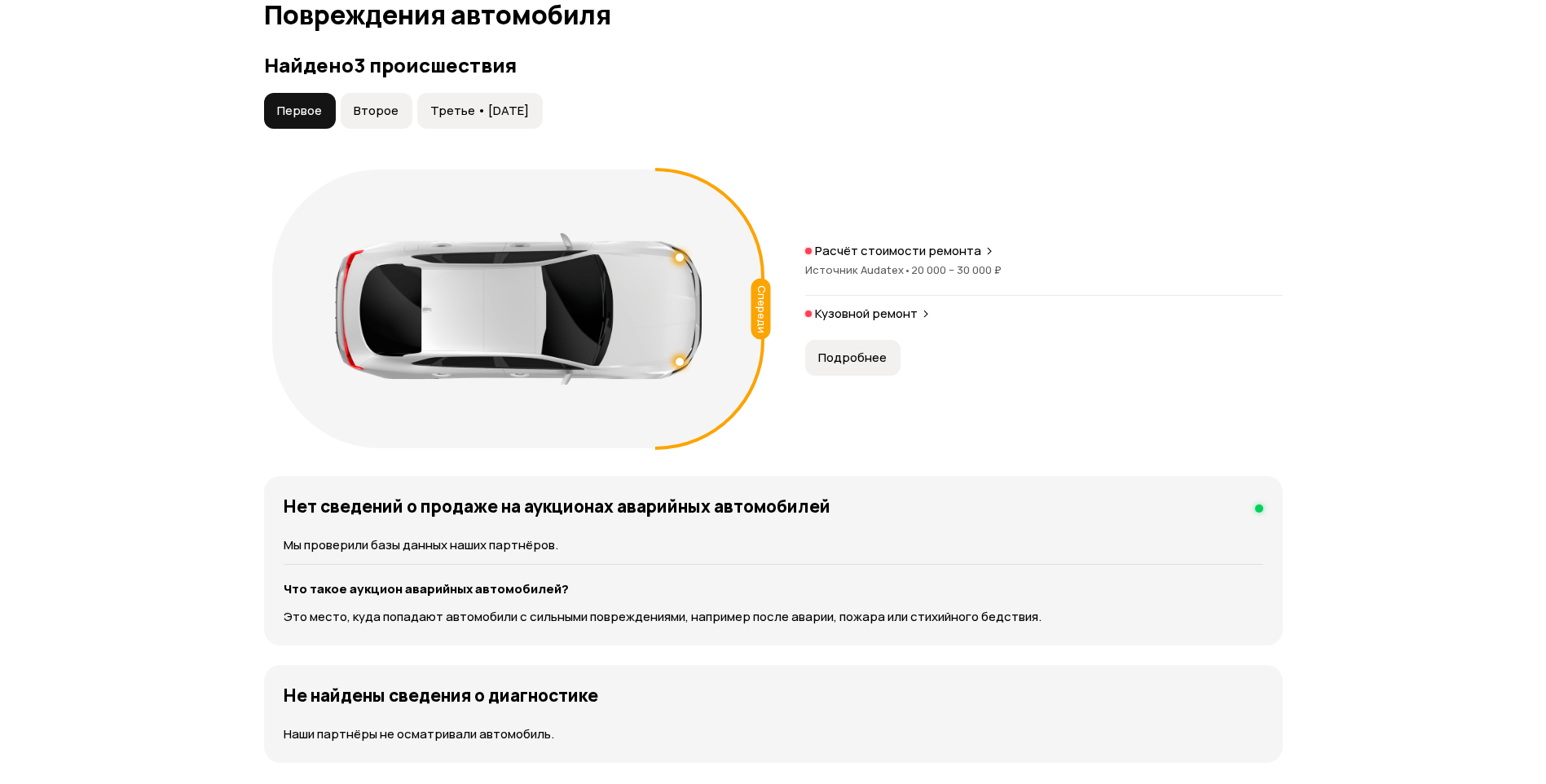
click at [468, 106] on span "Третье • [DATE]" at bounding box center [479, 111] width 99 height 17
